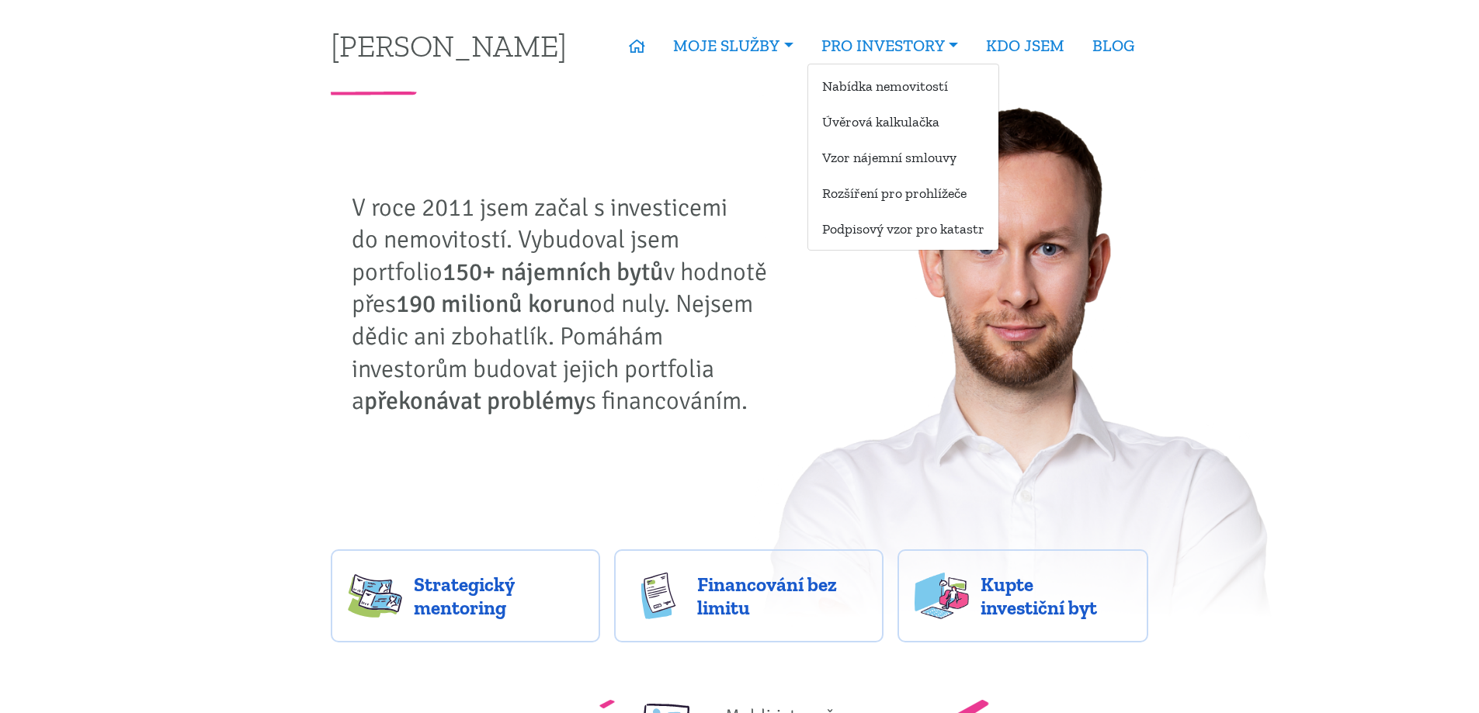
click at [893, 68] on ul "Nabídka nemovitostí Úvěrová kalkulačka Vzor nájemní smlouvy Rozšíření pro prohl…" at bounding box center [903, 157] width 192 height 187
click at [897, 89] on link "Nabídka nemovitostí" at bounding box center [903, 85] width 190 height 29
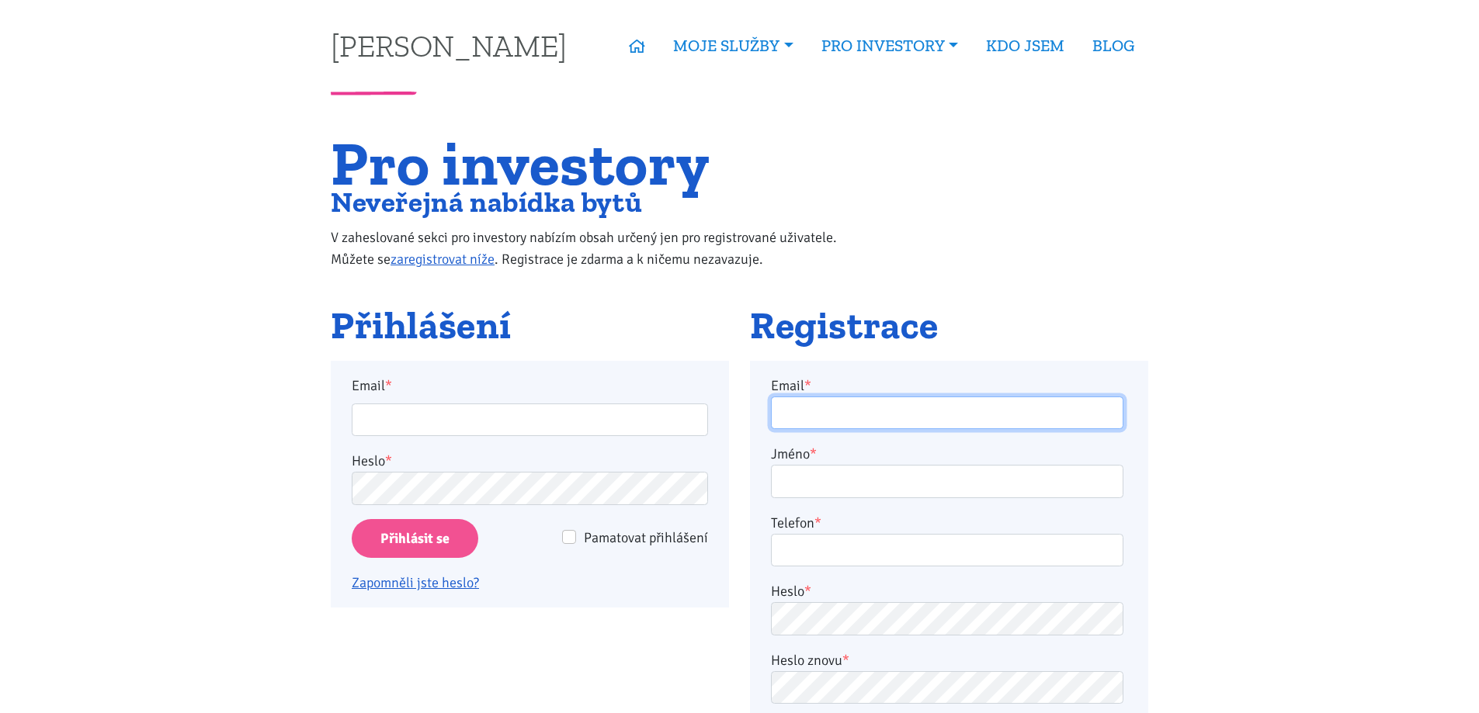
type input "horejsi.j@seznam.cz"
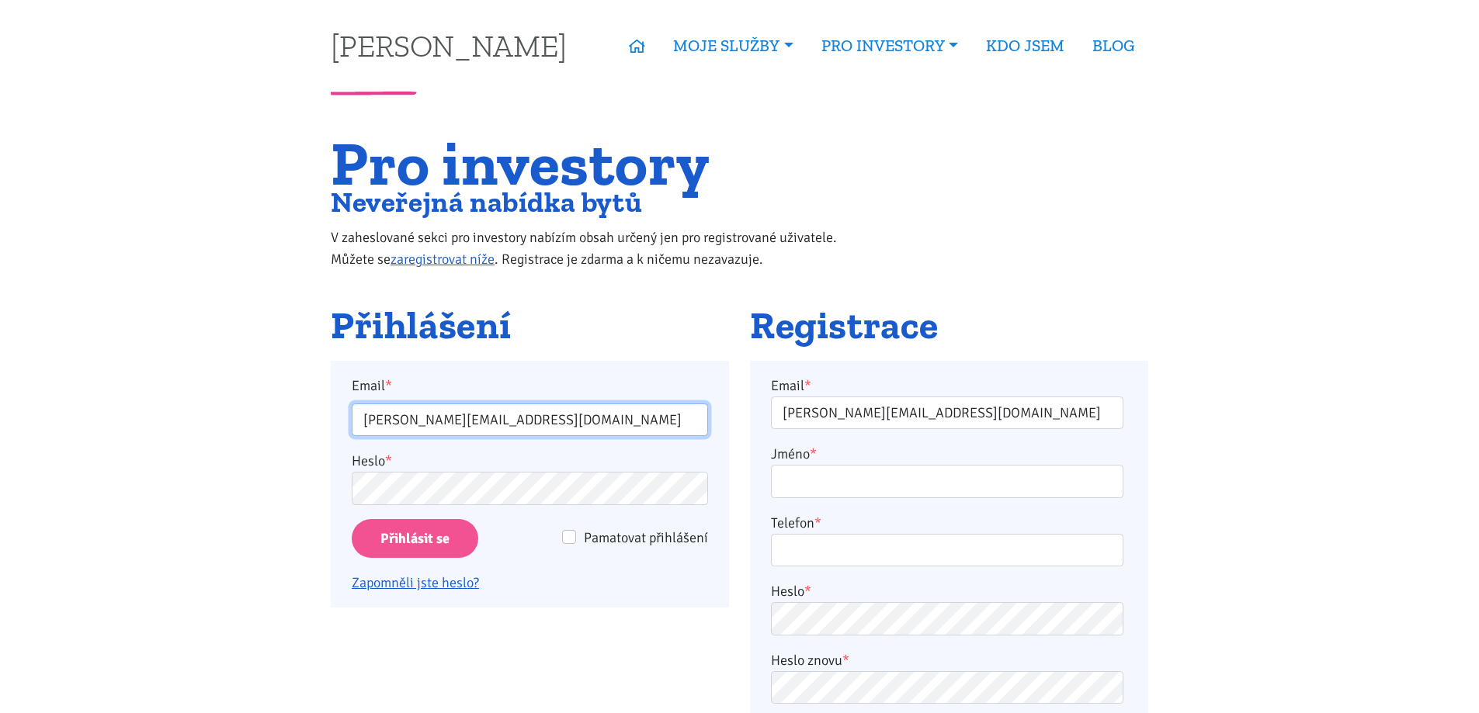
click at [459, 430] on input "horejsi.j@seznam.cz" at bounding box center [530, 420] width 356 height 33
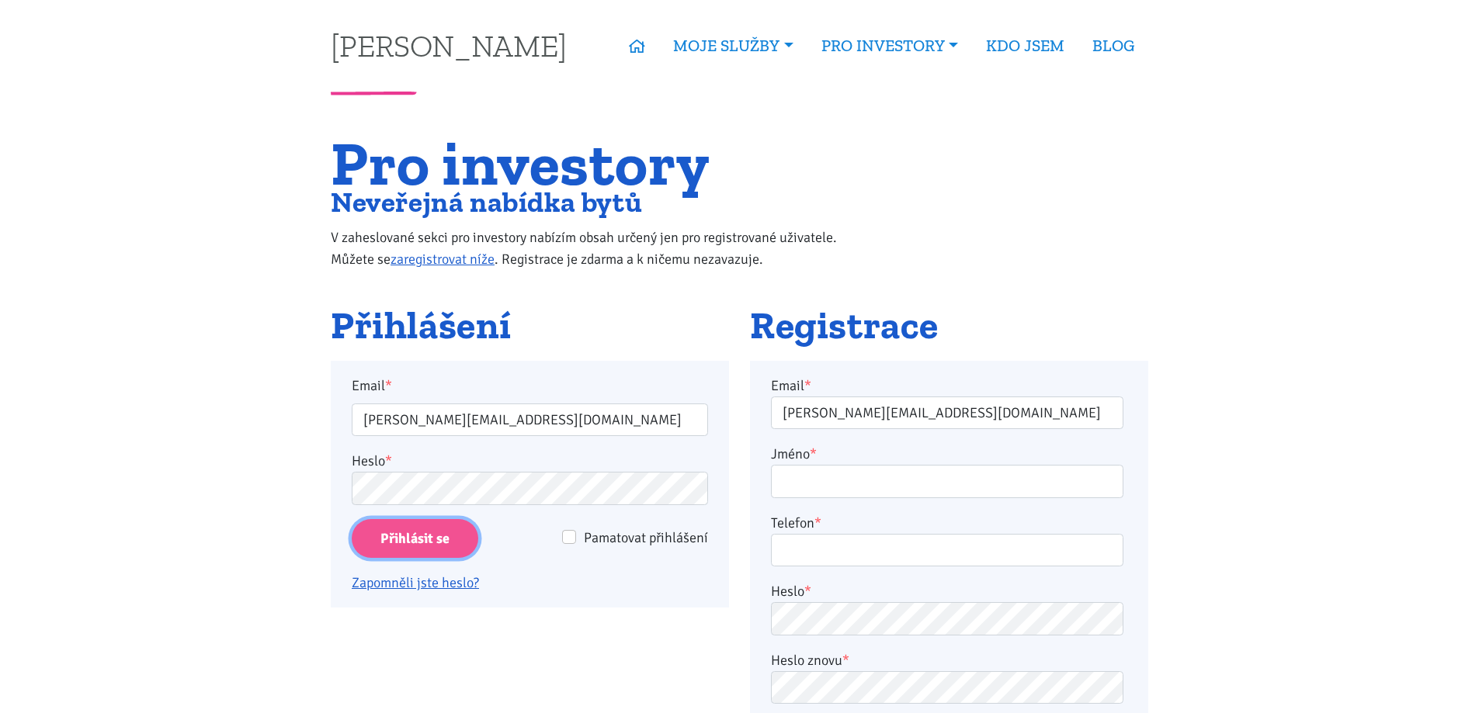
click at [366, 542] on input "Přihlásit se" at bounding box center [415, 539] width 127 height 40
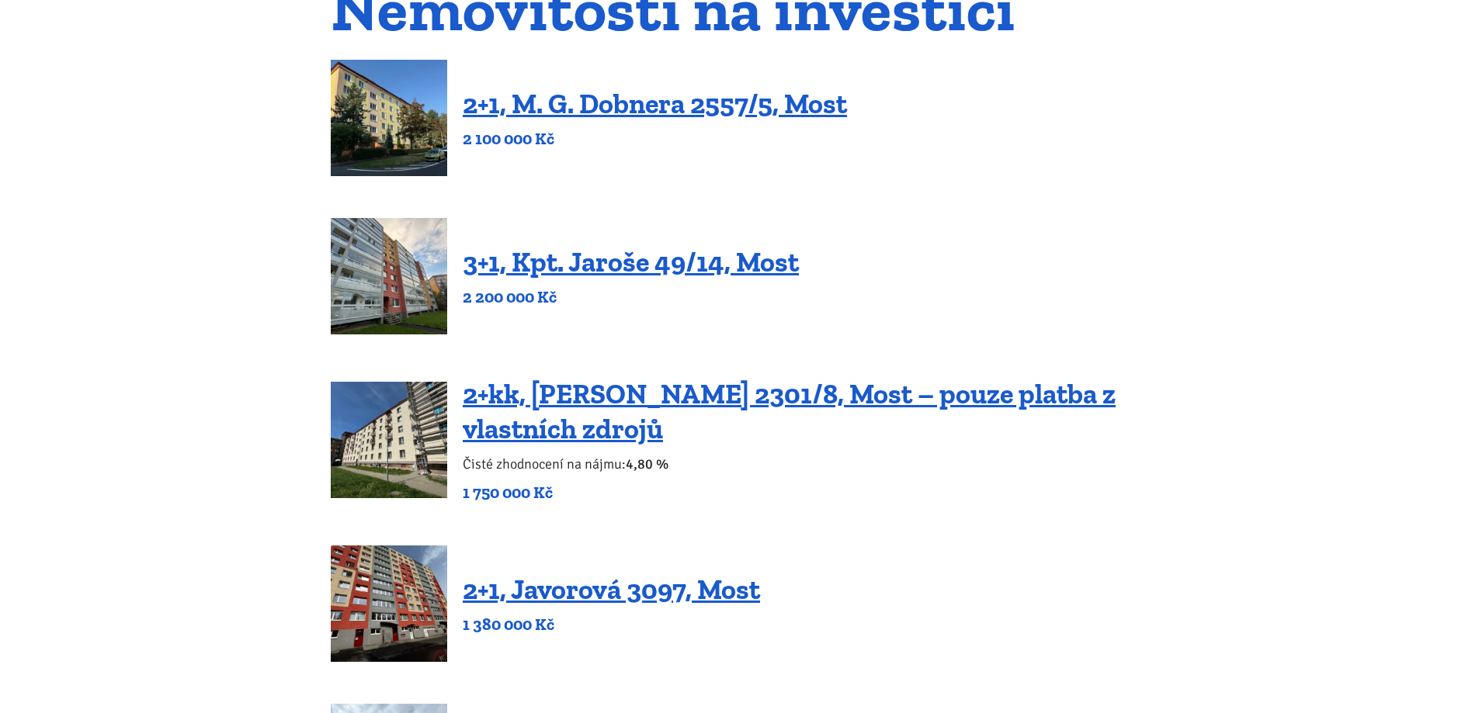
scroll to position [776, 0]
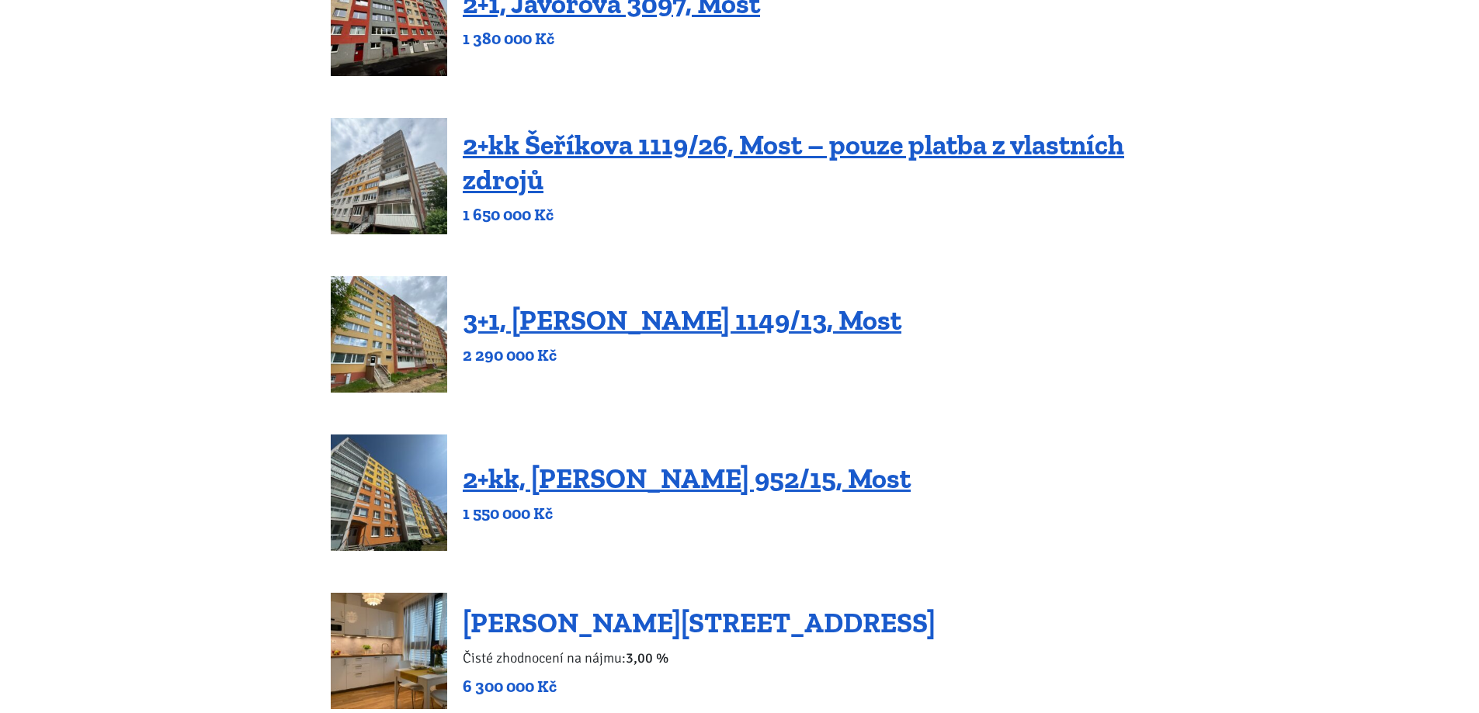
click at [724, 630] on link "[PERSON_NAME][STREET_ADDRESS]" at bounding box center [699, 622] width 473 height 33
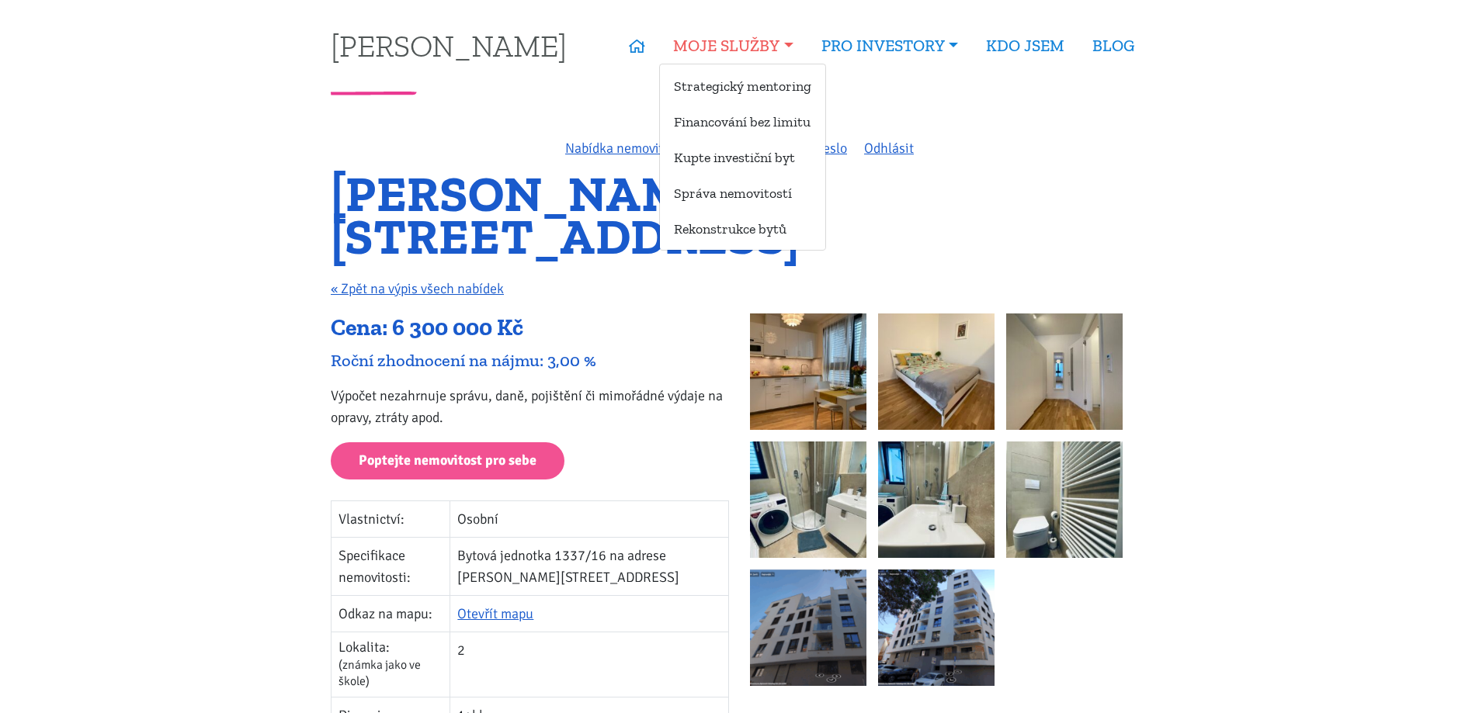
click at [730, 59] on link "MOJE SLUŽBY" at bounding box center [732, 46] width 147 height 36
